Goal: Task Accomplishment & Management: Use online tool/utility

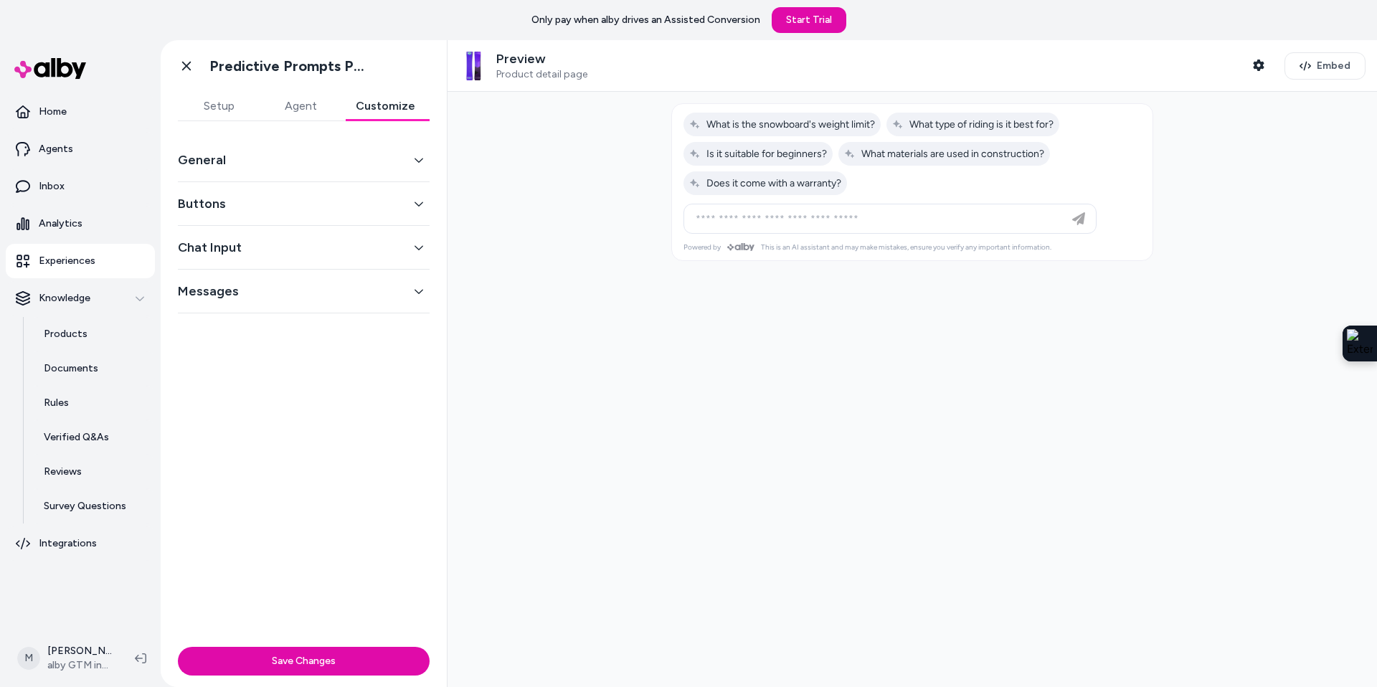
click at [386, 110] on button "Customize" at bounding box center [385, 106] width 88 height 29
click at [412, 208] on button "Buttons" at bounding box center [304, 204] width 252 height 20
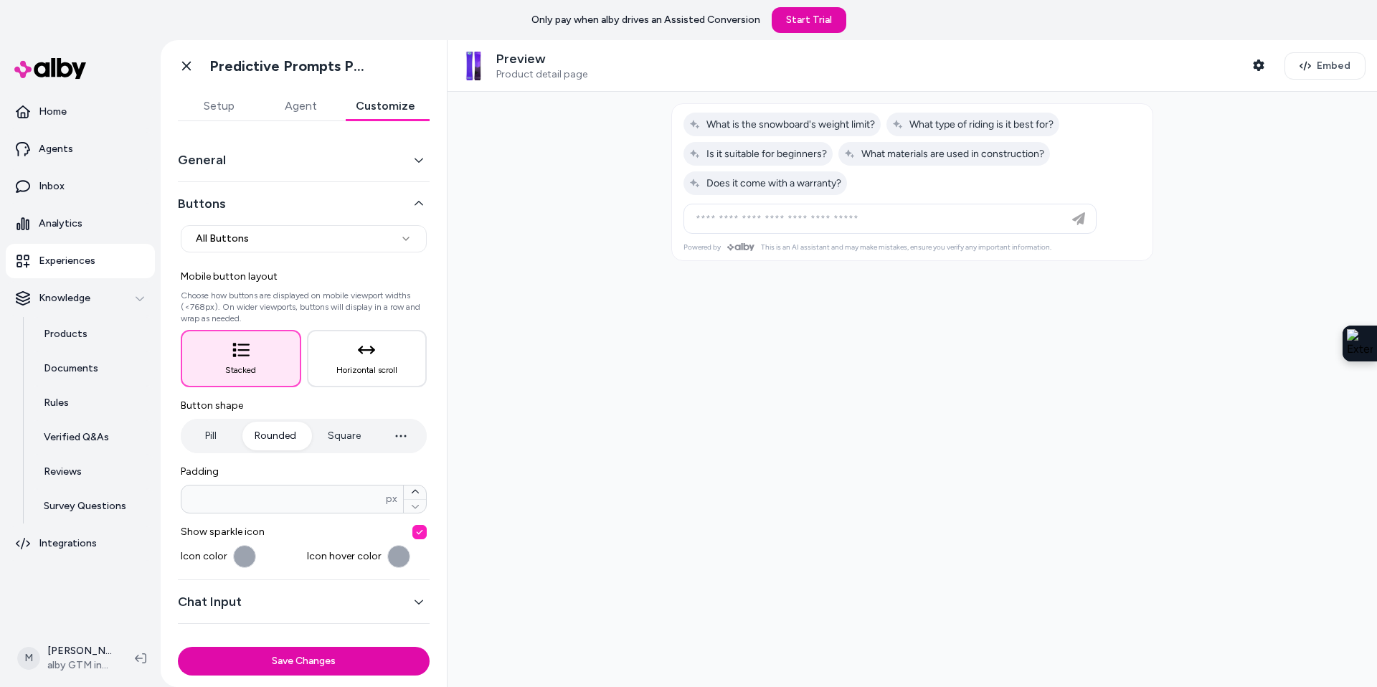
click at [414, 156] on icon "button" at bounding box center [419, 160] width 10 height 10
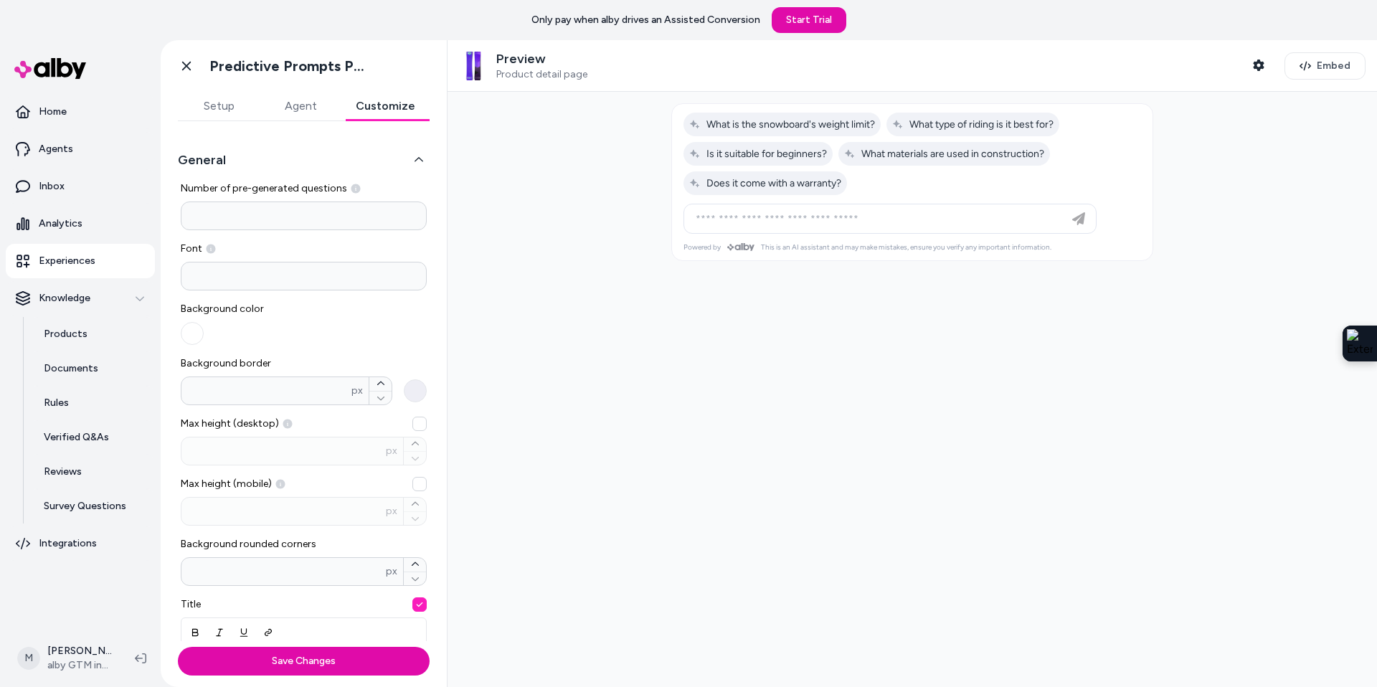
click at [422, 157] on icon "button" at bounding box center [419, 160] width 10 height 10
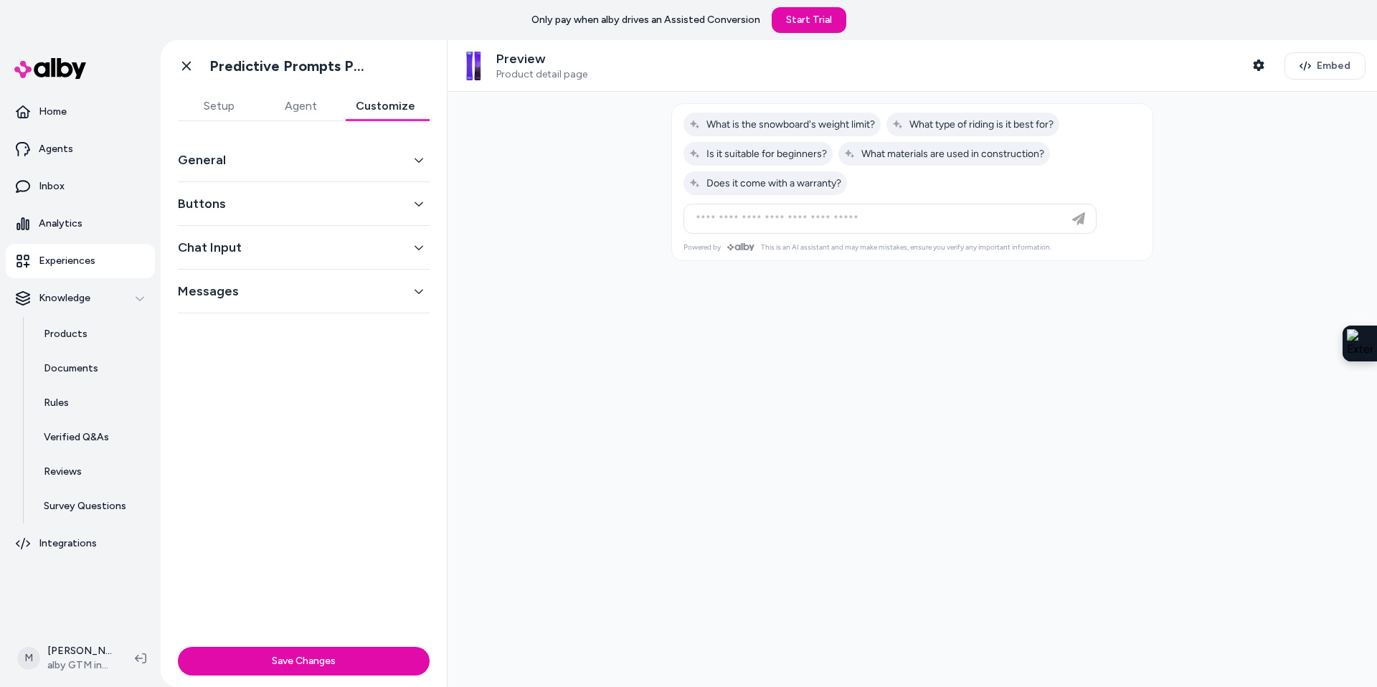
click at [415, 199] on icon "button" at bounding box center [419, 204] width 10 height 10
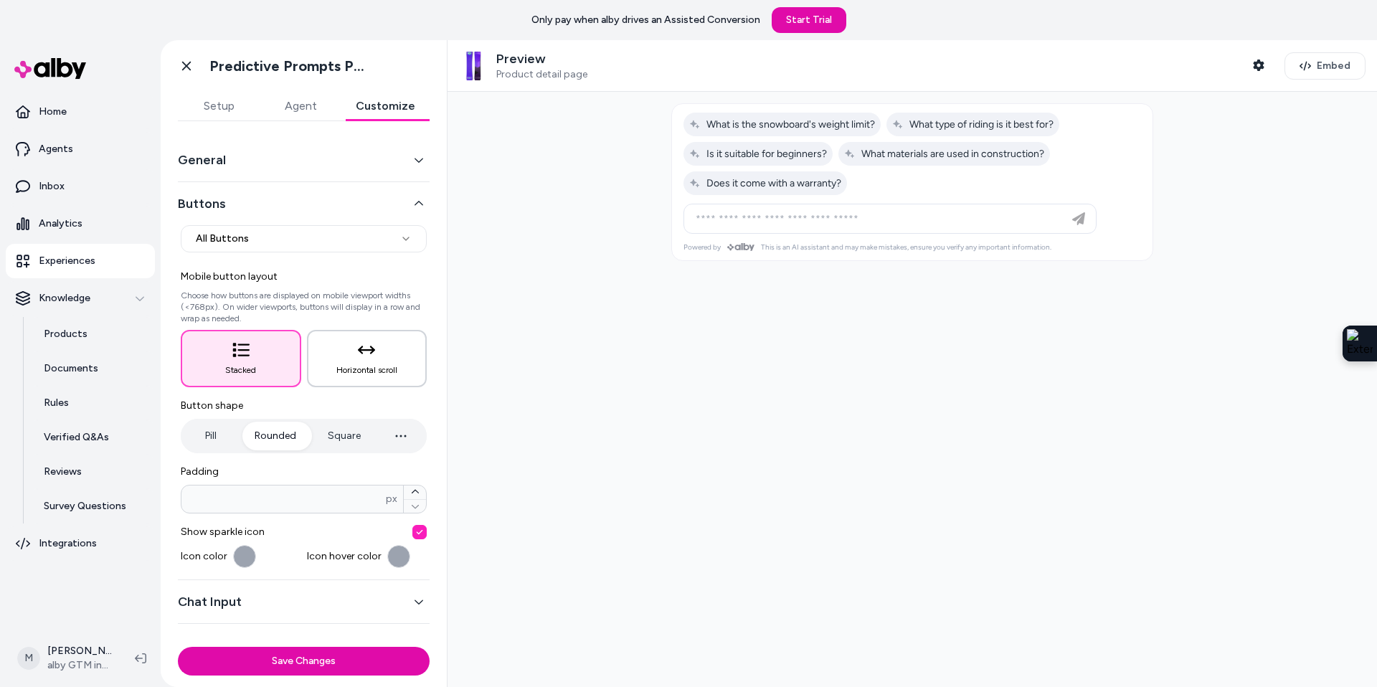
scroll to position [27, 0]
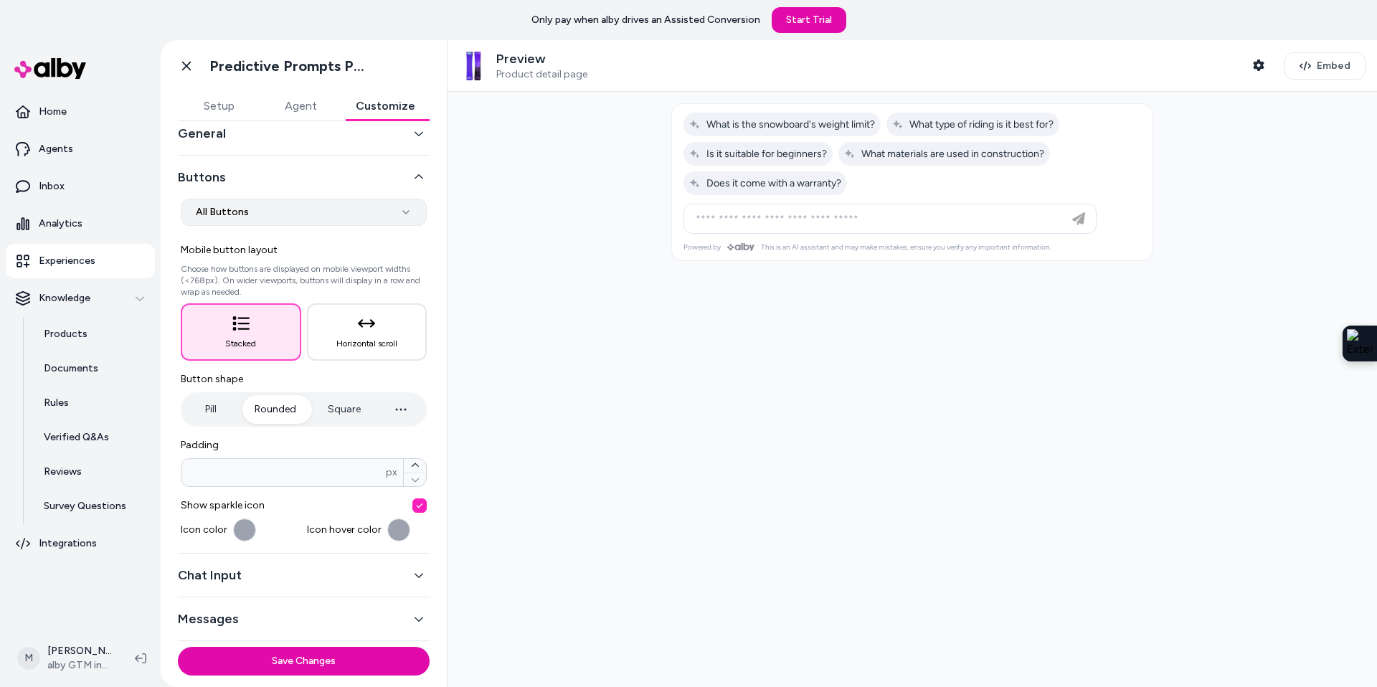
click at [398, 213] on html "**********" at bounding box center [688, 343] width 1377 height 687
click at [412, 214] on html "**********" at bounding box center [688, 343] width 1377 height 687
click at [421, 181] on icon "button" at bounding box center [419, 177] width 10 height 10
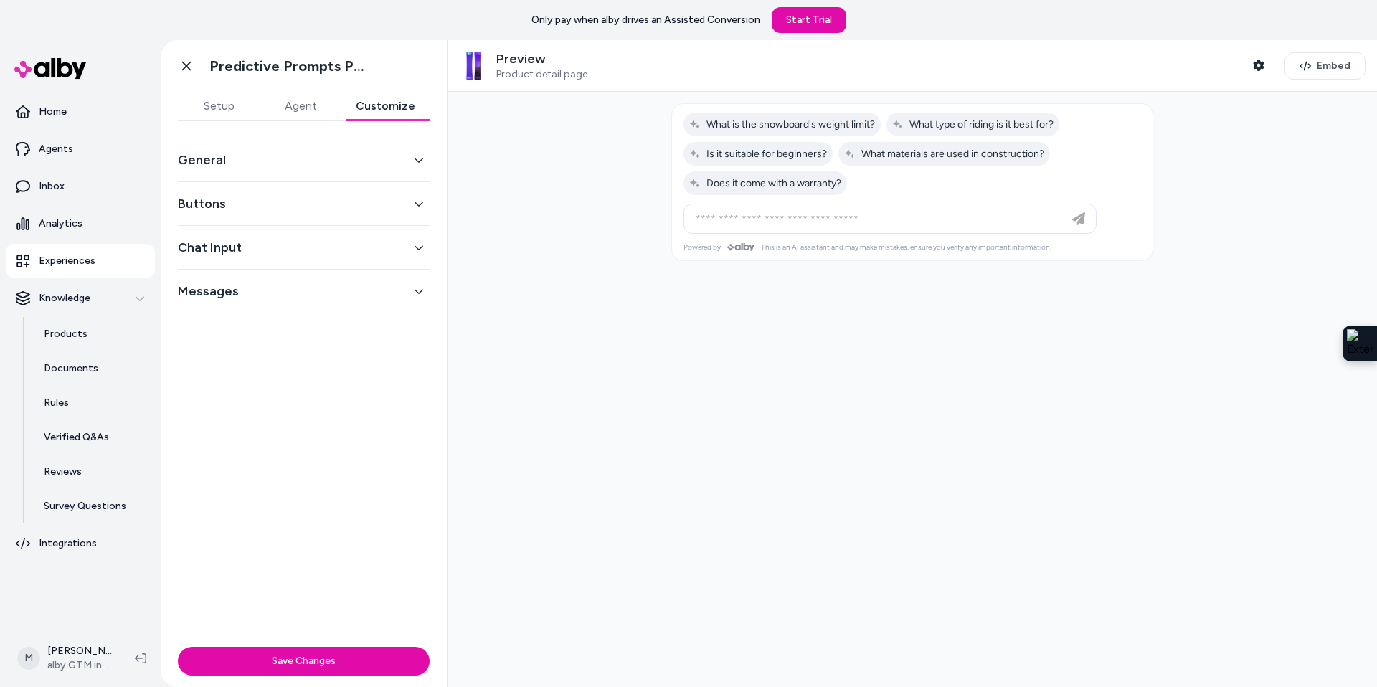
click at [419, 247] on icon "button" at bounding box center [419, 247] width 10 height 10
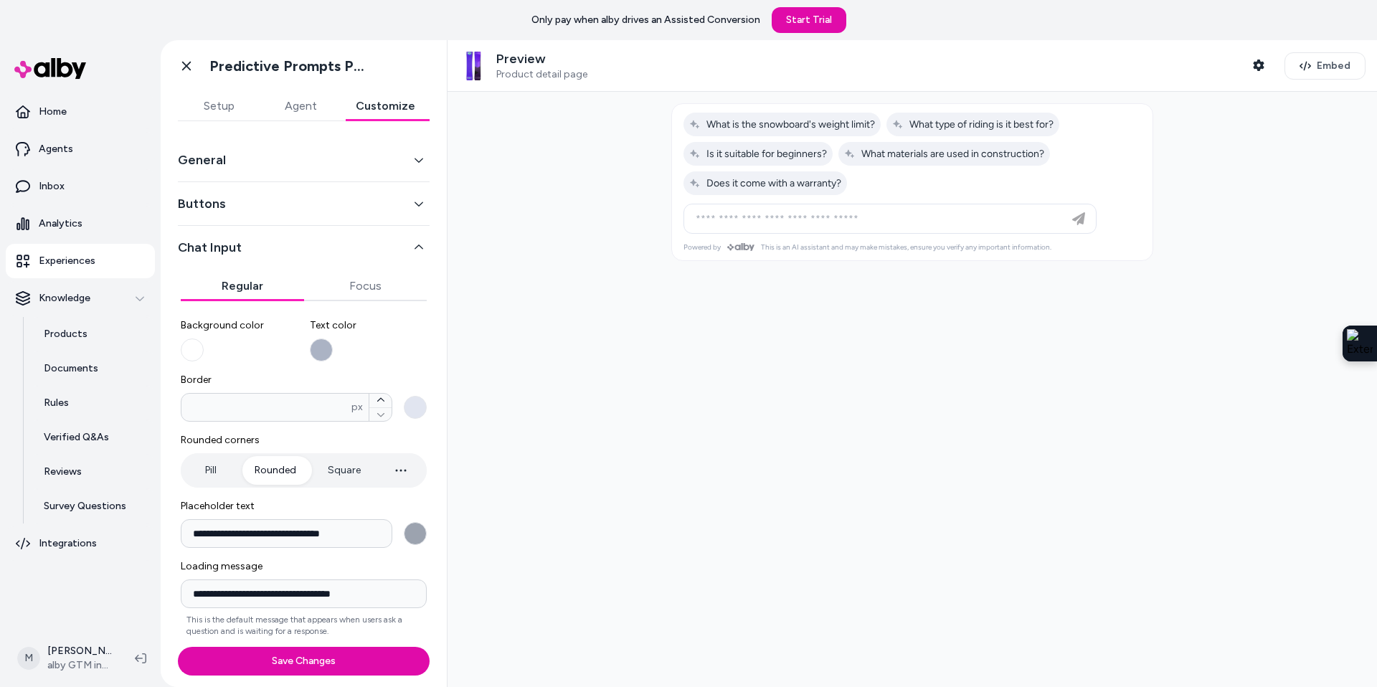
click at [415, 244] on icon "button" at bounding box center [419, 247] width 10 height 10
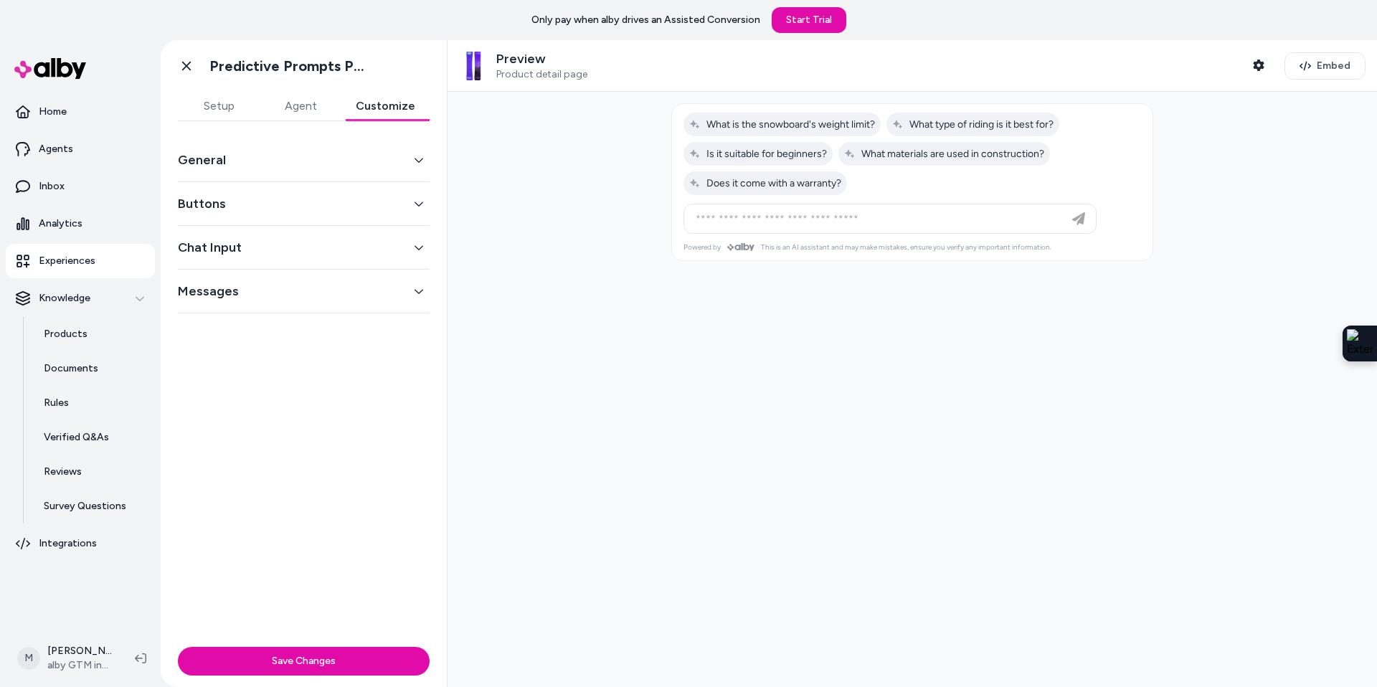
click at [421, 292] on icon "button" at bounding box center [419, 291] width 10 height 10
